Goal: Information Seeking & Learning: Learn about a topic

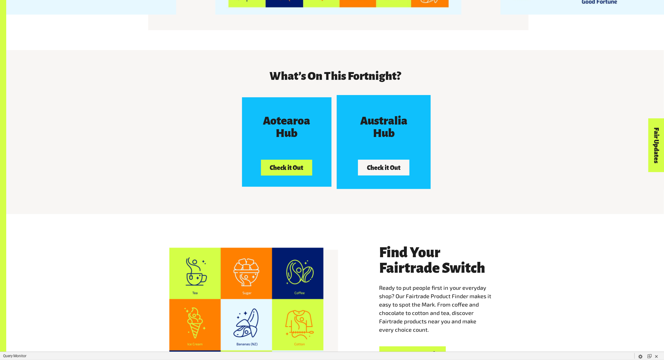
scroll to position [1014, 0]
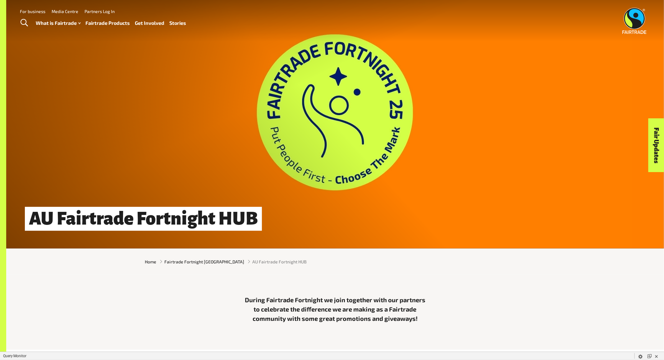
drag, startPoint x: 249, startPoint y: 137, endPoint x: 131, endPoint y: 7, distance: 175.6
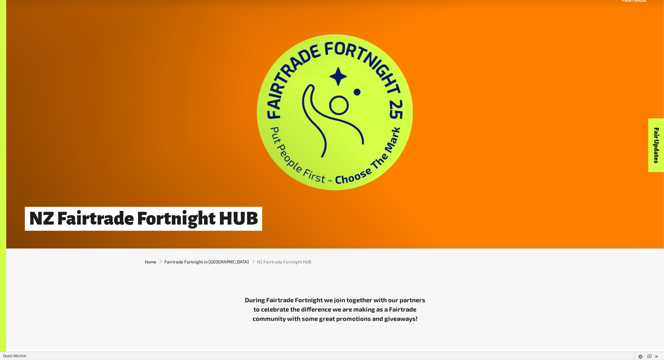
scroll to position [525, 0]
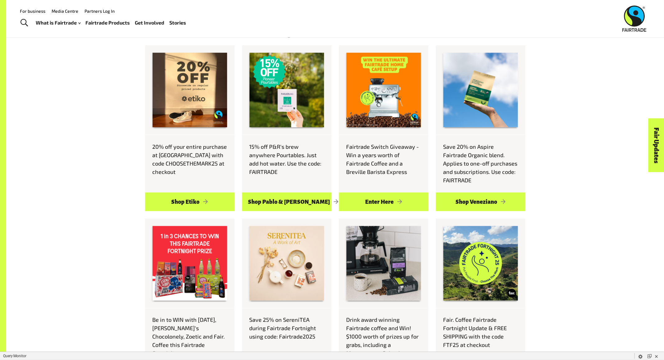
scroll to position [319, 0]
